Goal: Information Seeking & Learning: Learn about a topic

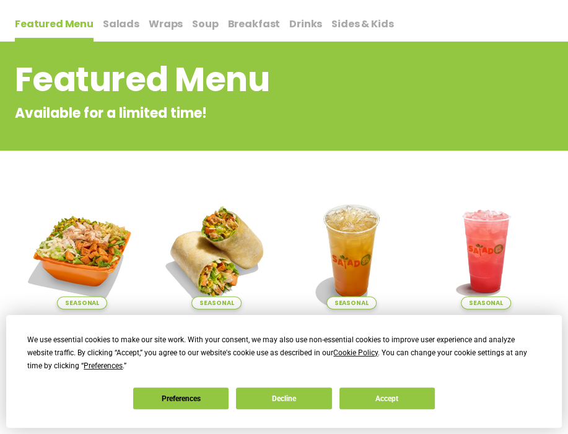
scroll to position [124, 0]
click at [107, 24] on span "Salads" at bounding box center [121, 24] width 37 height 14
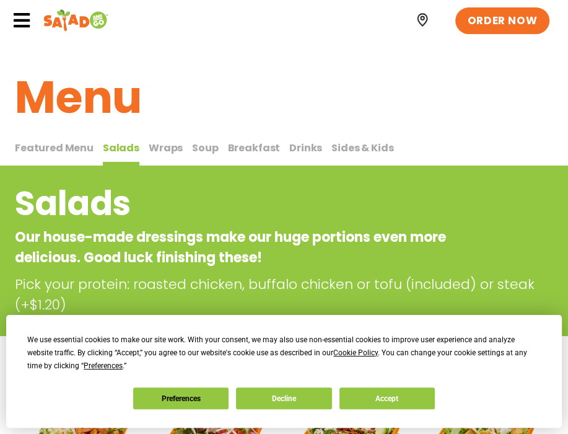
click at [165, 149] on span "Wraps" at bounding box center [166, 148] width 34 height 14
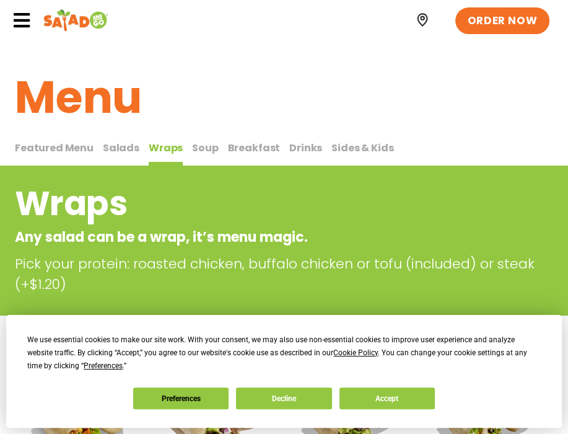
click at [200, 144] on span "Soup" at bounding box center [205, 148] width 26 height 14
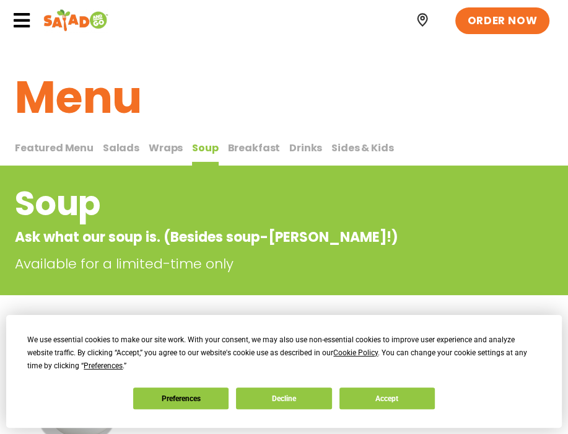
click at [250, 148] on span "Breakfast" at bounding box center [254, 148] width 53 height 14
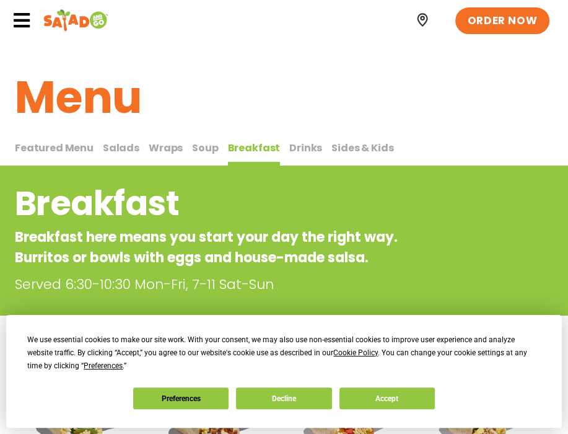
click at [151, 147] on span "Wraps" at bounding box center [166, 148] width 34 height 14
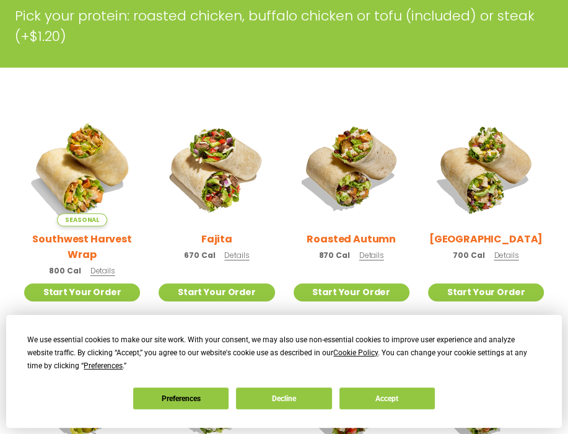
scroll to position [124, 0]
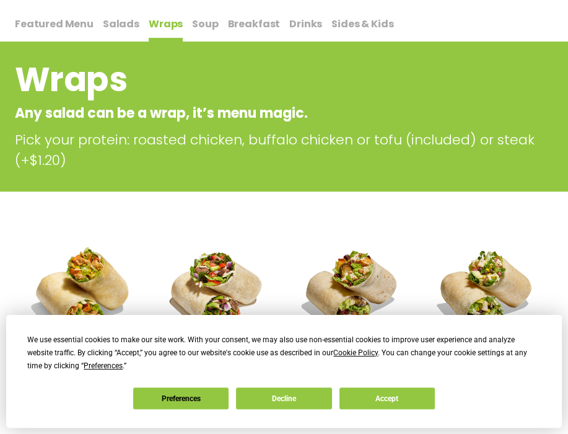
click at [122, 22] on span "Salads" at bounding box center [121, 24] width 37 height 14
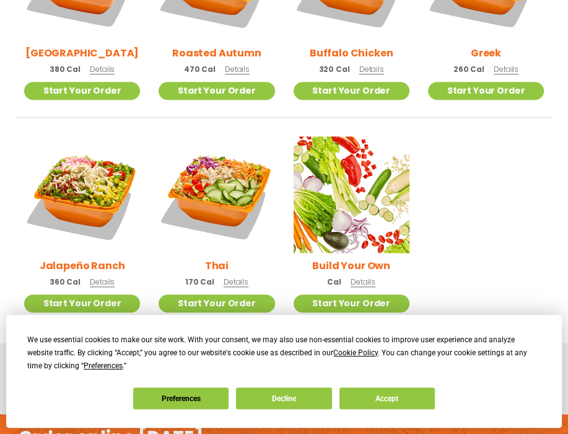
scroll to position [620, 0]
